Goal: Complete application form: Complete application form

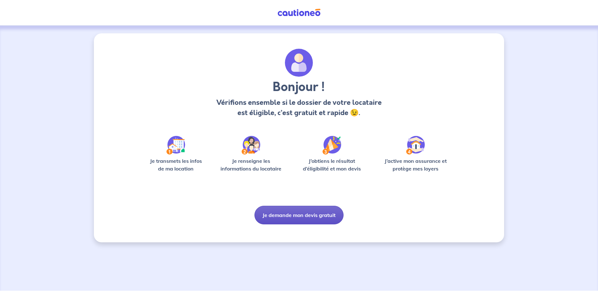
click at [287, 218] on button "Je demande mon devis gratuit" at bounding box center [298, 215] width 89 height 19
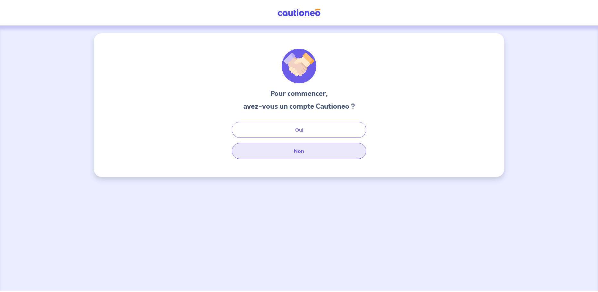
click at [303, 153] on button "Non" at bounding box center [299, 151] width 134 height 16
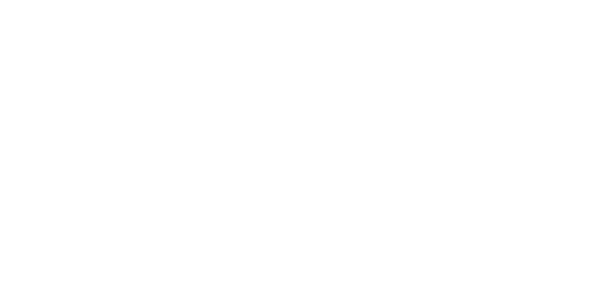
select select "FR"
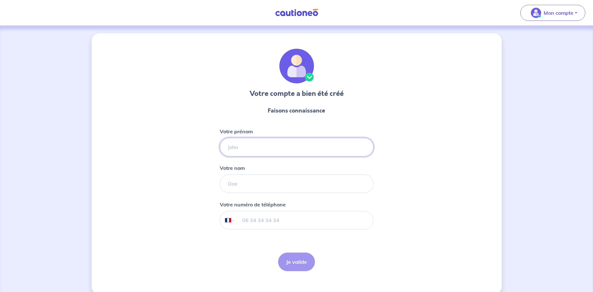
click at [264, 144] on input "Votre prénom" at bounding box center [297, 147] width 154 height 19
type input "COUSIN"
type input "[PHONE_NUMBER]"
click at [270, 182] on input "Votre nom" at bounding box center [297, 183] width 154 height 19
type input "COUSIN"
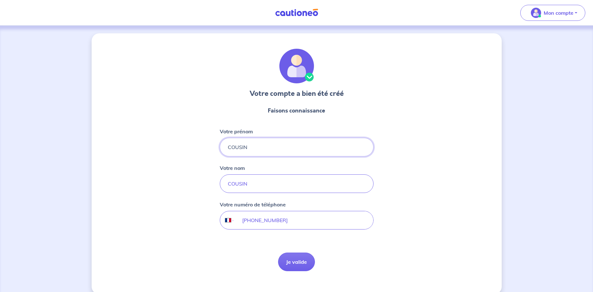
drag, startPoint x: 261, startPoint y: 149, endPoint x: 207, endPoint y: 142, distance: 54.6
click at [207, 143] on div "Votre compte a bien été créé Faisons connaissance Votre prénom COUSIN Votre nom…" at bounding box center [297, 163] width 410 height 261
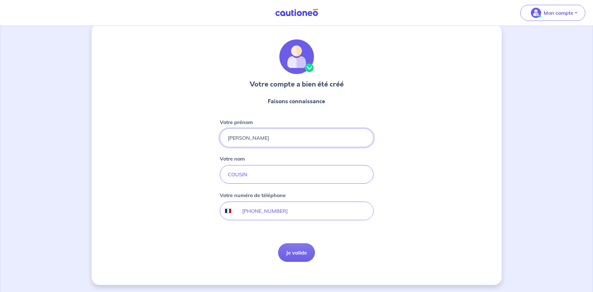
scroll to position [10, 0]
type input "[PERSON_NAME]"
click at [306, 252] on button "Je valide" at bounding box center [296, 251] width 37 height 19
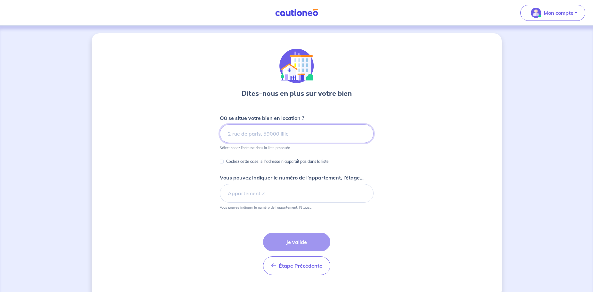
click at [258, 135] on input at bounding box center [297, 133] width 154 height 19
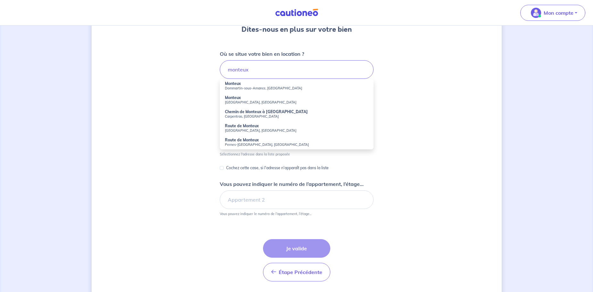
click at [152, 168] on div "Dites-nous en plus sur votre bien Où se situe votre bien en location ? monteux …" at bounding box center [297, 136] width 410 height 335
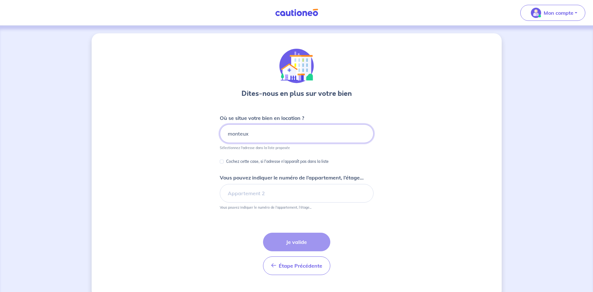
click at [260, 137] on input "monteux" at bounding box center [297, 133] width 154 height 19
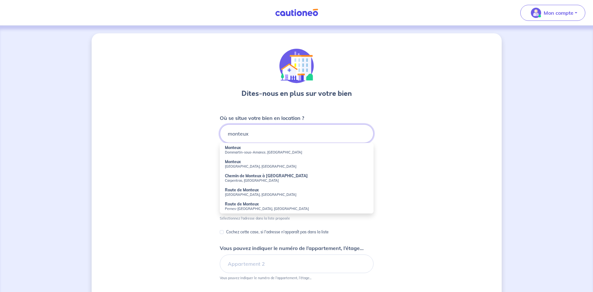
drag, startPoint x: 260, startPoint y: 139, endPoint x: 208, endPoint y: 135, distance: 52.4
click at [208, 135] on div "Dites-nous en plus sur votre bien Où se situe votre bien en location ? monteux …" at bounding box center [297, 200] width 410 height 335
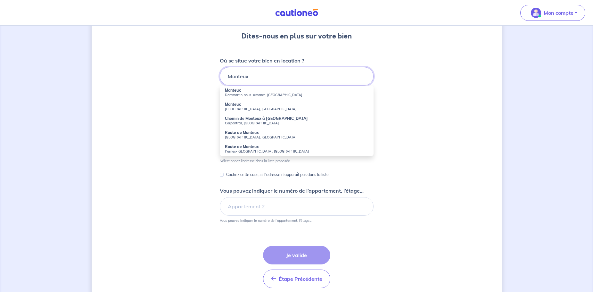
scroll to position [84, 0]
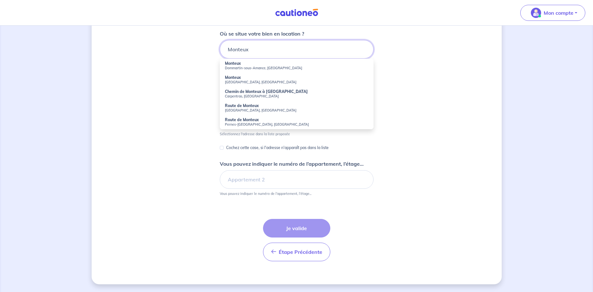
drag, startPoint x: 259, startPoint y: 50, endPoint x: 199, endPoint y: 47, distance: 60.6
click at [200, 48] on div "Dites-nous en plus sur votre bien Où se situe votre bien en location ? [GEOGRAP…" at bounding box center [297, 116] width 410 height 335
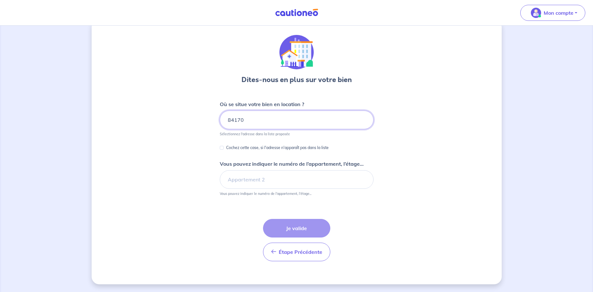
type input "84170"
click at [400, 134] on div "Dites-nous en plus sur votre bien Où se situe votre bien en location ? 84170 Sé…" at bounding box center [297, 152] width 410 height 265
click at [247, 150] on p "Cochez cette case, si l'adresse n'apparaît pas dans la liste" at bounding box center [277, 148] width 102 height 8
click at [224, 150] on input "Cochez cette case, si l'adresse n'apparaît pas dans la liste" at bounding box center [222, 148] width 4 height 4
checkbox input "true"
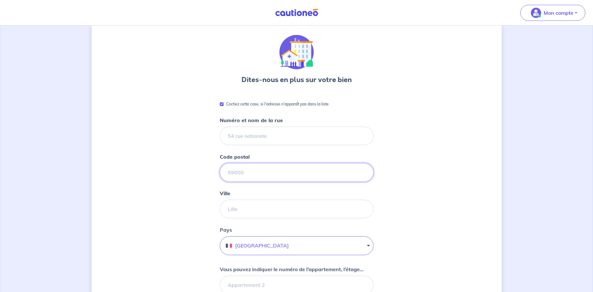
click at [245, 176] on input "Code postal" at bounding box center [297, 172] width 154 height 19
type input "84170"
click at [250, 216] on input "Ville" at bounding box center [297, 209] width 154 height 19
click at [250, 212] on input "Ville" at bounding box center [297, 209] width 154 height 19
type input "monteux"
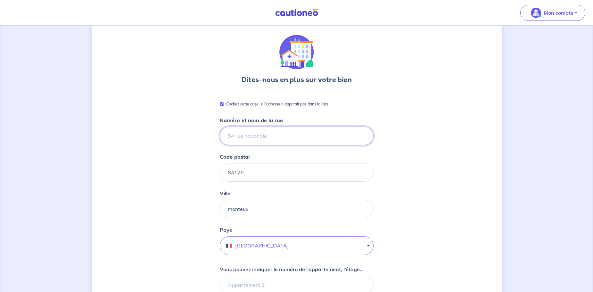
click at [276, 135] on input "Numéro et nom de la rue" at bounding box center [297, 135] width 154 height 19
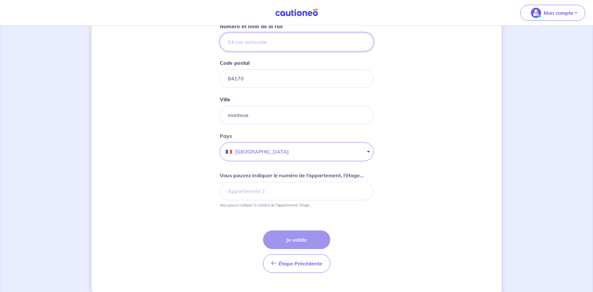
scroll to position [110, 0]
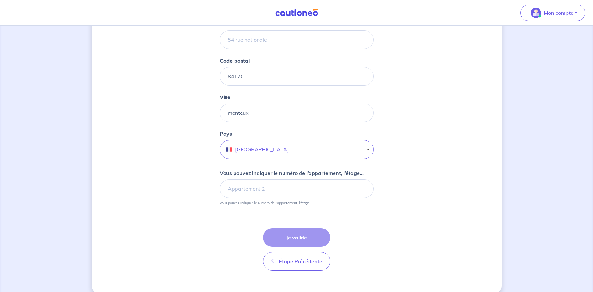
click at [295, 239] on div "Étape Précédente Précédent Je valide Je valide" at bounding box center [296, 249] width 67 height 42
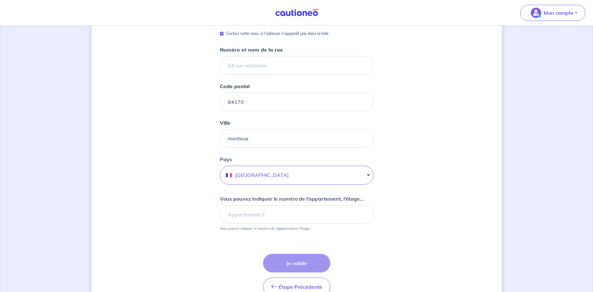
scroll to position [0, 0]
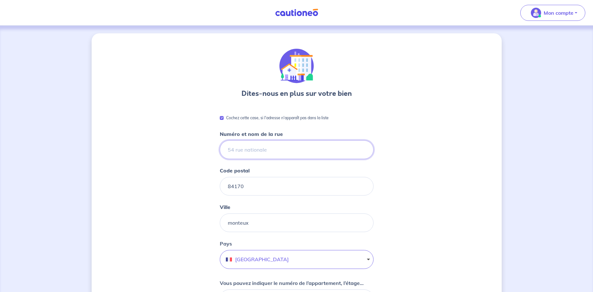
click at [257, 151] on input "Numéro et nom de la rue" at bounding box center [297, 149] width 154 height 19
click at [423, 169] on div "Dites-nous en plus sur votre bien Cochez cette case, si l'adresse n'apparaît pa…" at bounding box center [297, 218] width 410 height 370
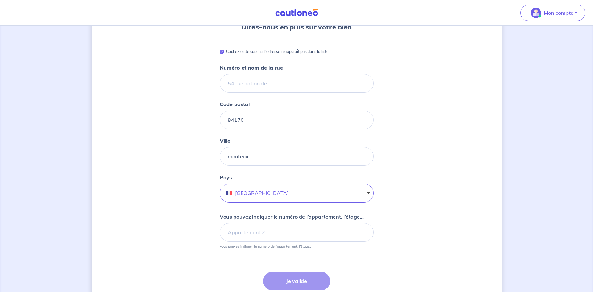
scroll to position [64, 0]
